Goal: Information Seeking & Learning: Learn about a topic

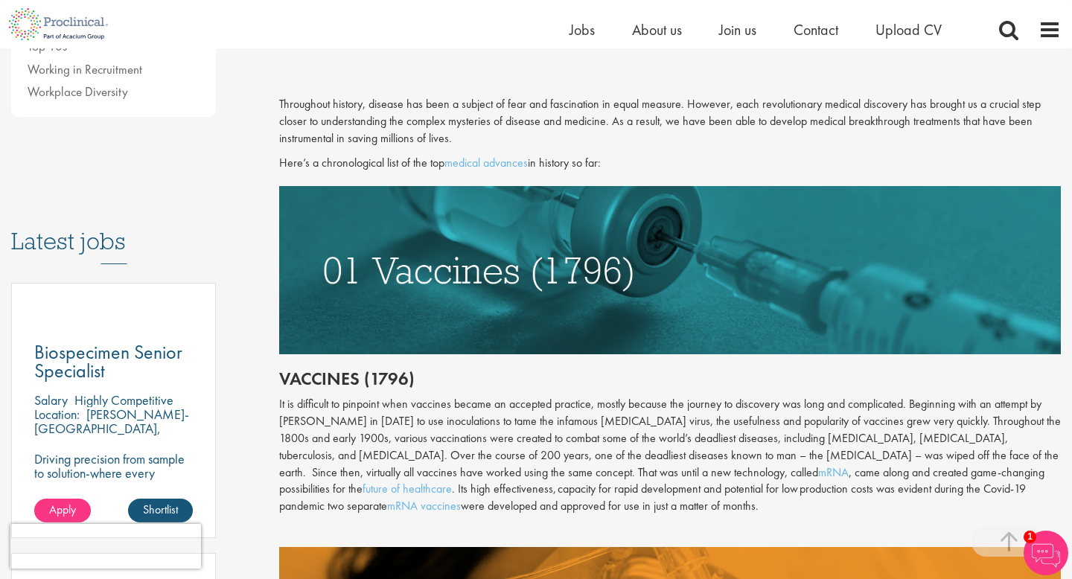
scroll to position [603, 0]
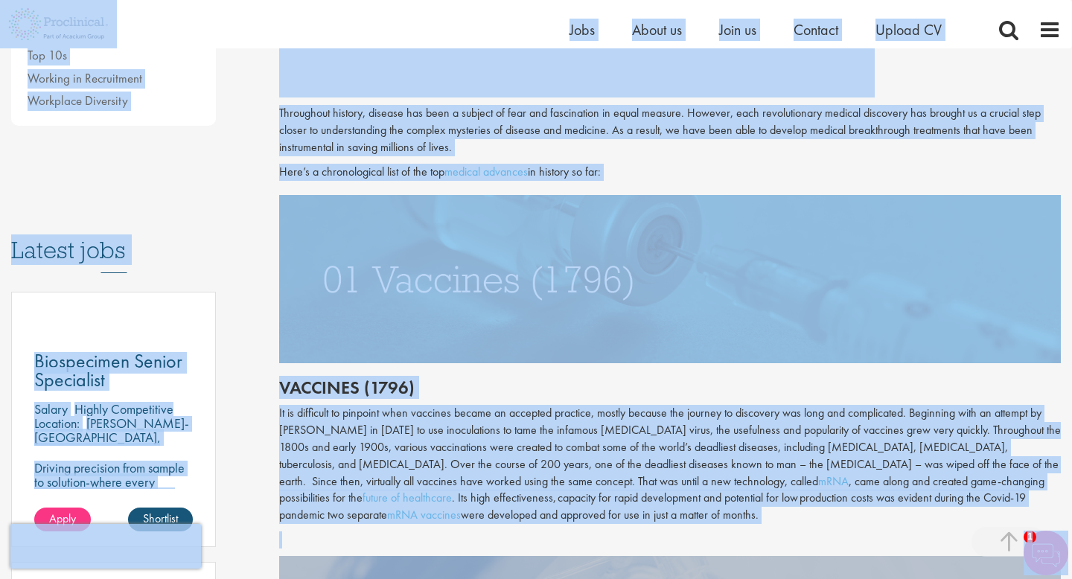
click at [436, 450] on div "It is difficult to pinpoint when vaccines became an accepted practice, mostly b…" at bounding box center [669, 464] width 781 height 119
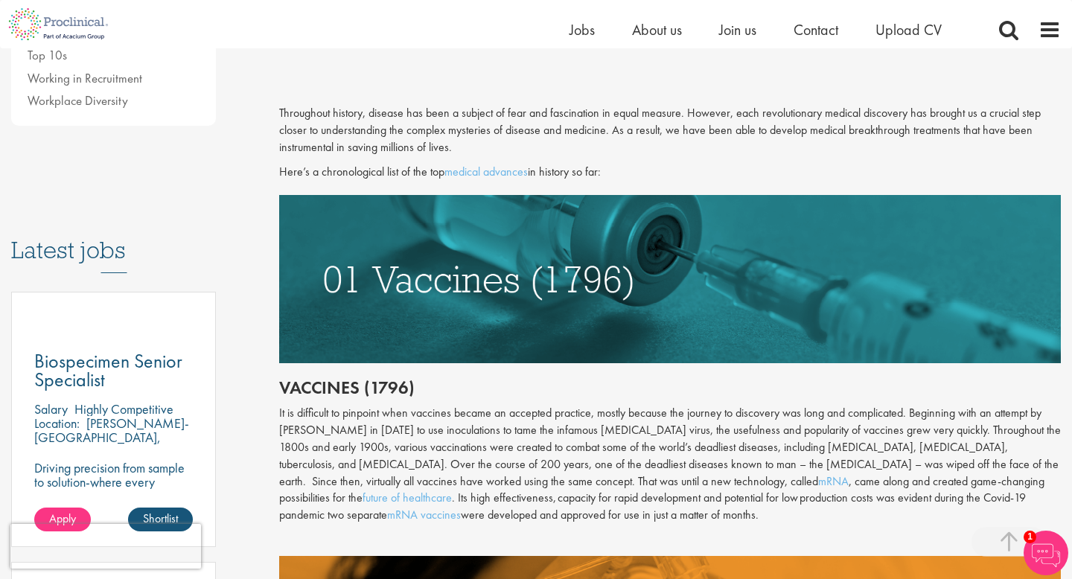
click at [281, 385] on h2 "Vaccines (1796)" at bounding box center [669, 387] width 781 height 19
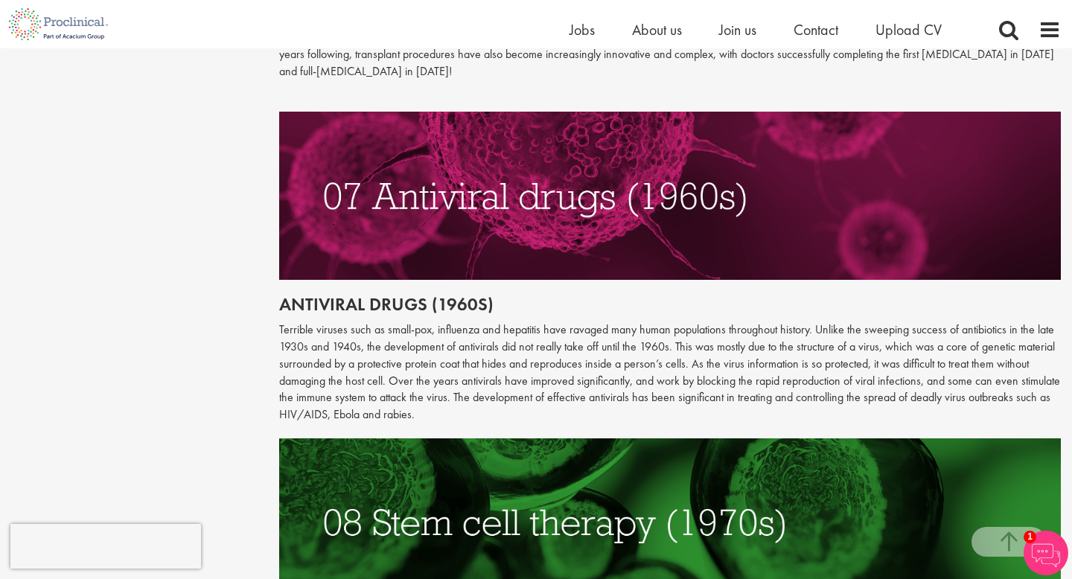
scroll to position [2848, 0]
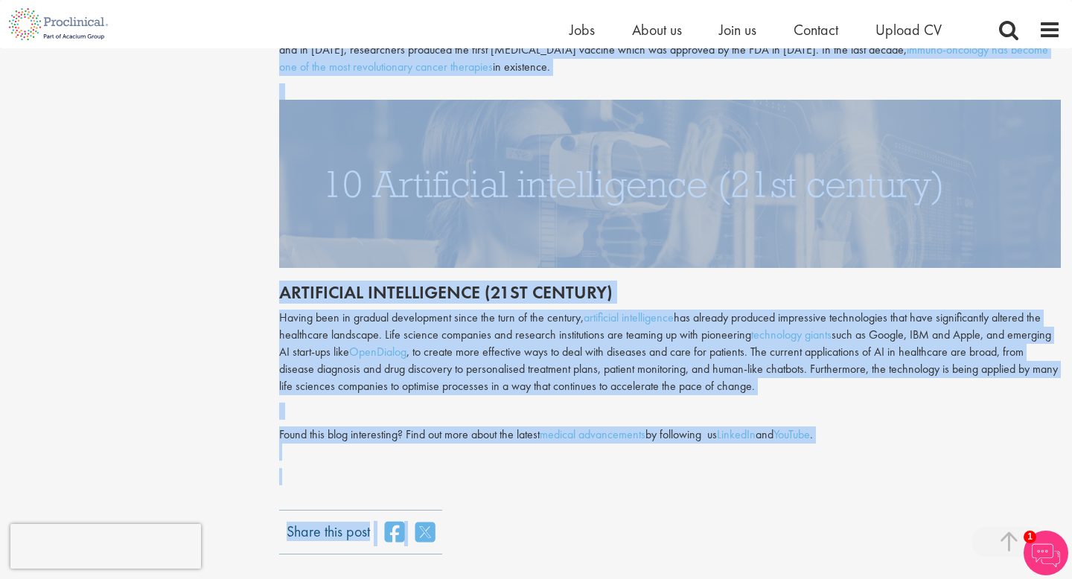
scroll to position [3784, 0]
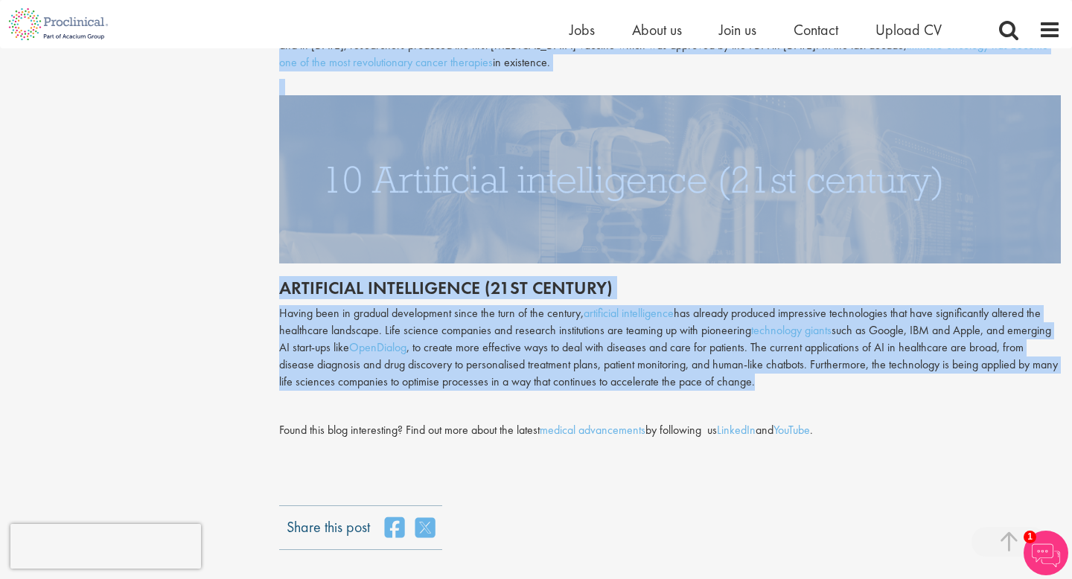
drag, startPoint x: 283, startPoint y: 182, endPoint x: 811, endPoint y: 363, distance: 558.5
copy div "Loremipsumd (0779) Sitame con adipi eli se d eiusmod temporincid ut lab etd-85m…"
